Goal: Use online tool/utility: Utilize a website feature to perform a specific function

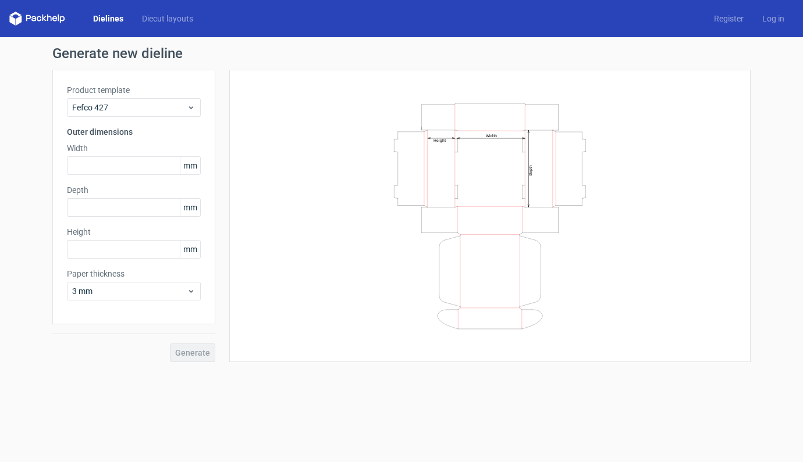
click at [169, 24] on link "Diecut layouts" at bounding box center [168, 19] width 70 height 12
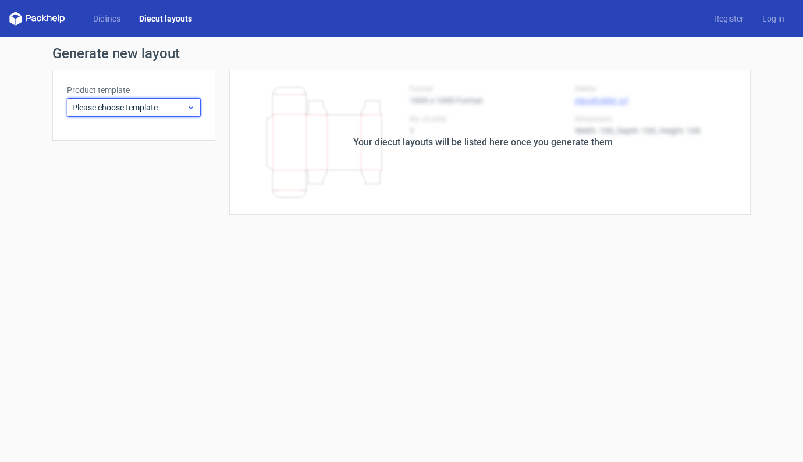
click at [181, 106] on span "Please choose template" at bounding box center [129, 108] width 115 height 12
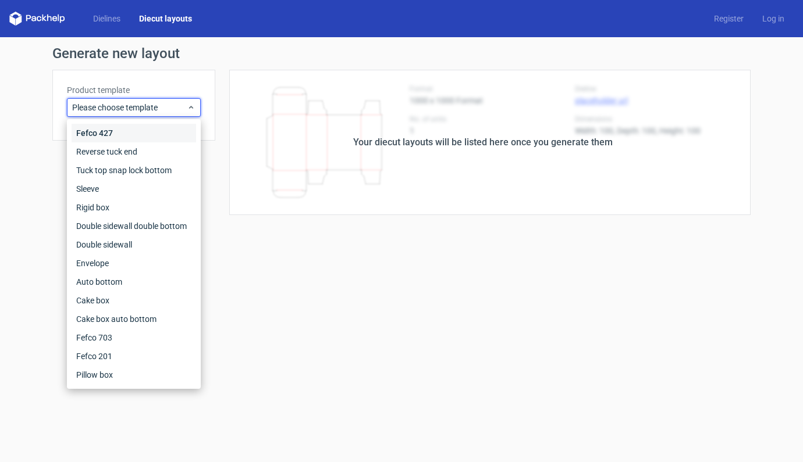
click at [85, 124] on div "Fefco 427" at bounding box center [134, 133] width 124 height 19
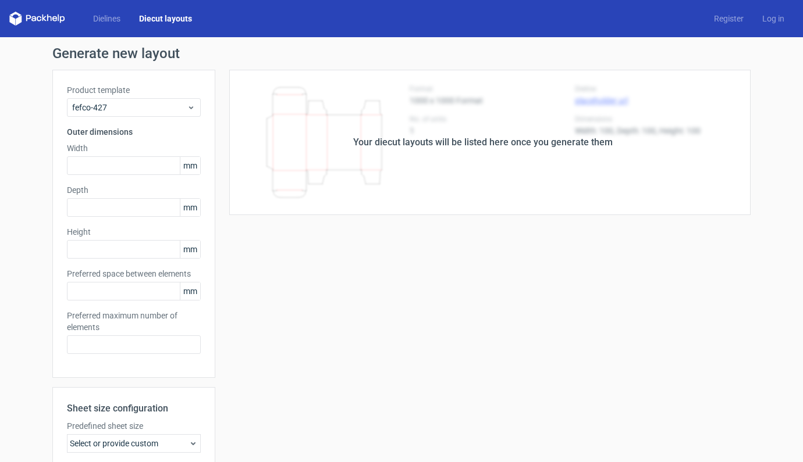
type input "5"
type input "48"
click at [118, 166] on input "text" at bounding box center [134, 165] width 134 height 19
type input "350"
click at [89, 213] on input "text" at bounding box center [134, 207] width 134 height 19
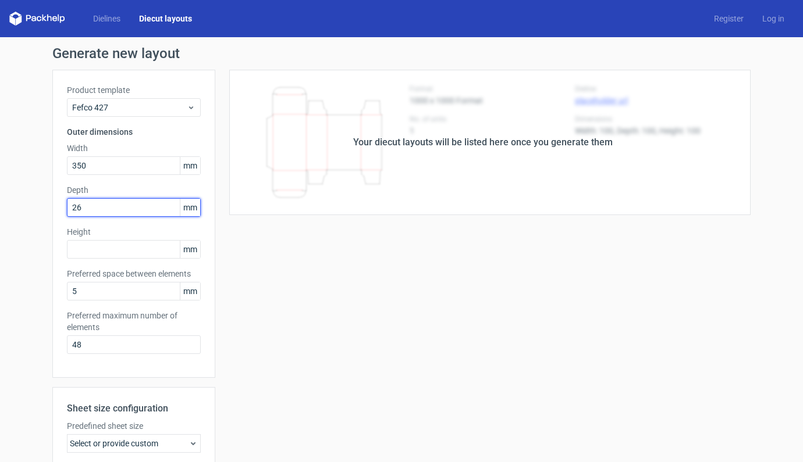
type input "260"
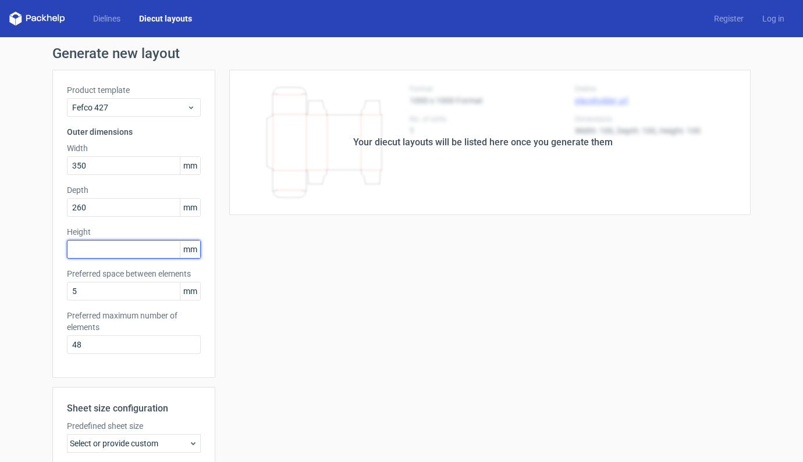
click at [88, 241] on input "text" at bounding box center [134, 249] width 134 height 19
type input "100"
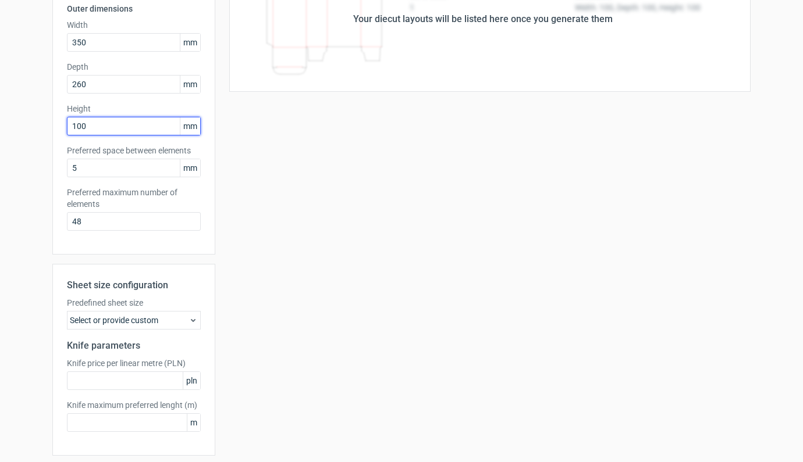
scroll to position [164, 0]
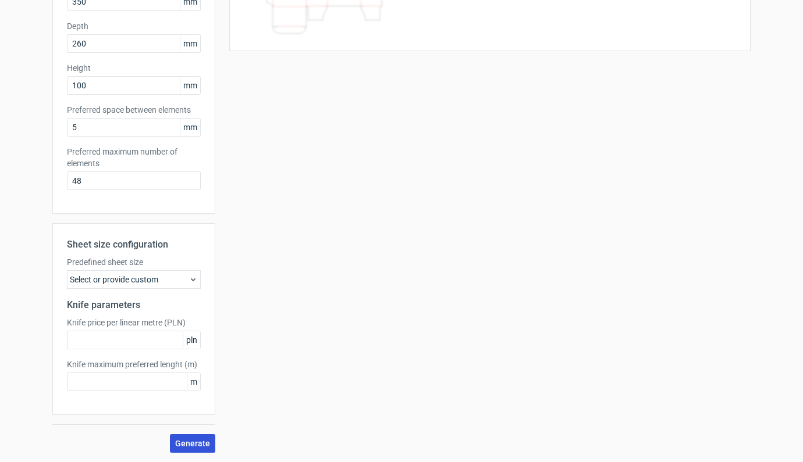
click at [194, 451] on button "Generate" at bounding box center [192, 443] width 45 height 19
